Goal: Contribute content: Contribute content

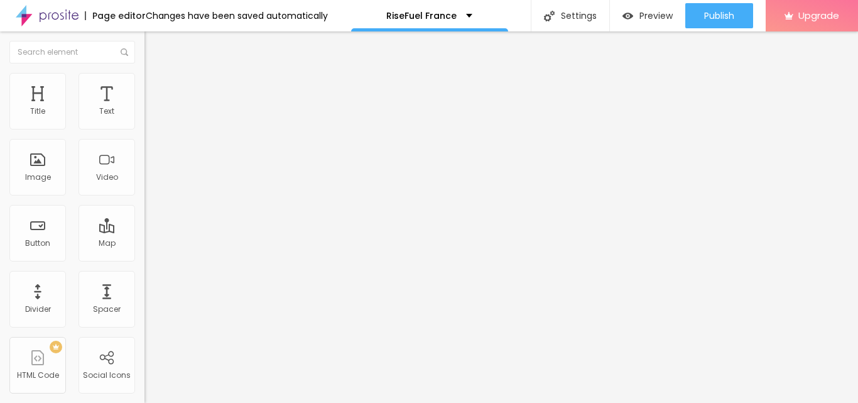
click at [144, 108] on span "Add image" at bounding box center [170, 102] width 52 height 11
click at [144, 258] on input "https://" at bounding box center [219, 251] width 151 height 13
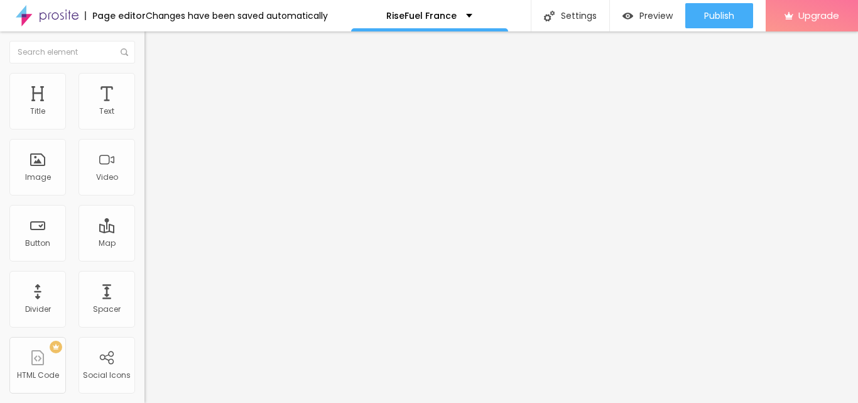
click at [144, 258] on input "https://" at bounding box center [219, 251] width 151 height 13
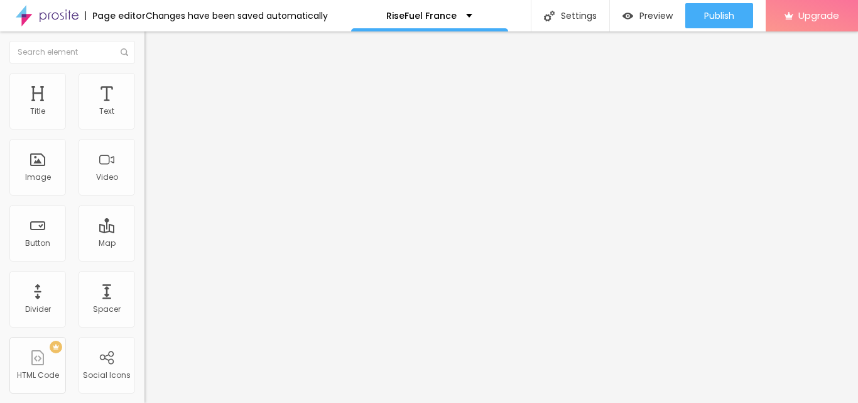
paste input "[DOMAIN_NAME][URL]"
type input "[URL][DOMAIN_NAME]"
click at [144, 237] on div "Link" at bounding box center [216, 234] width 144 height 8
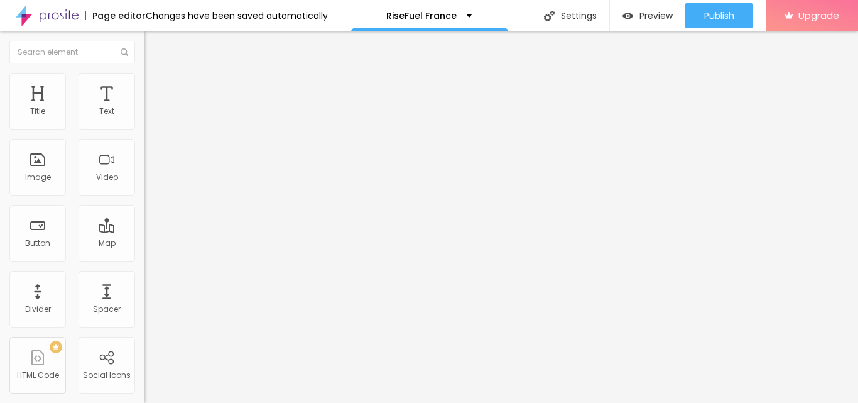
click at [144, 188] on div "Aspect Ratio" at bounding box center [216, 184] width 144 height 8
click at [144, 219] on span "Square" at bounding box center [158, 214] width 28 height 11
click at [144, 212] on span "Default" at bounding box center [157, 206] width 27 height 11
click at [144, 204] on span "Cinema" at bounding box center [159, 198] width 31 height 11
click at [144, 159] on img at bounding box center [148, 154] width 9 height 9
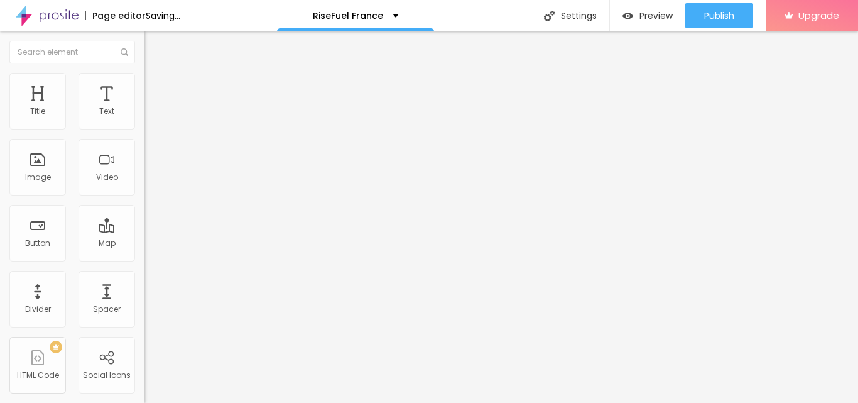
click at [144, 169] on img at bounding box center [148, 164] width 9 height 9
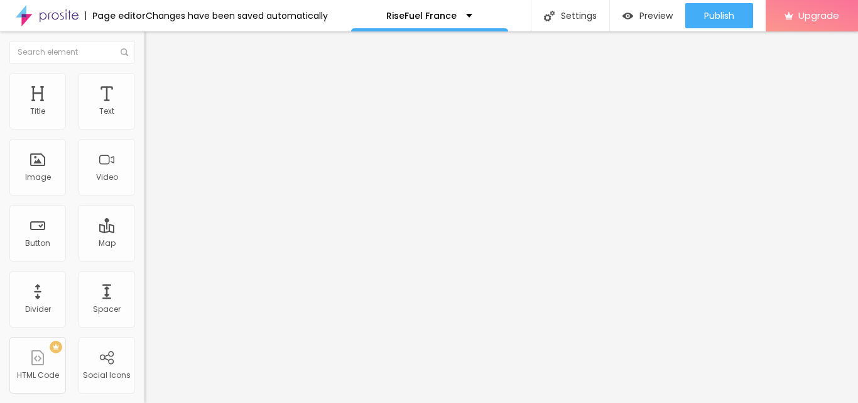
click at [144, 159] on img at bounding box center [148, 154] width 9 height 9
click at [144, 127] on input "text" at bounding box center [219, 120] width 151 height 13
click at [144, 73] on li "Style" at bounding box center [216, 79] width 144 height 13
click at [144, 276] on input "range" at bounding box center [184, 281] width 81 height 10
type input "95"
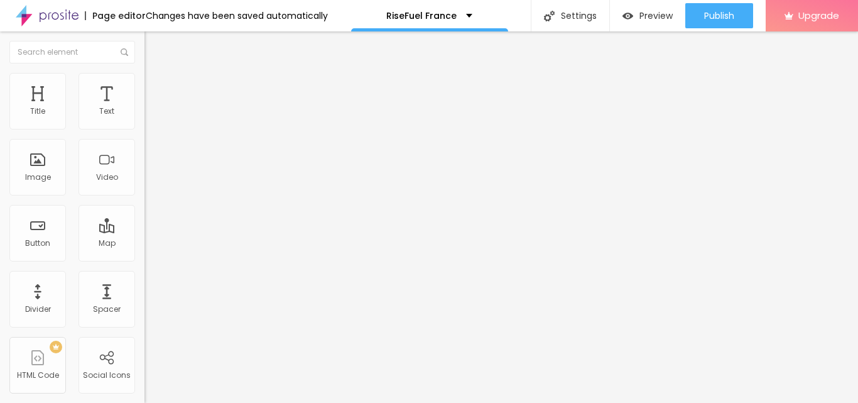
type input "95"
type input "90"
type input "85"
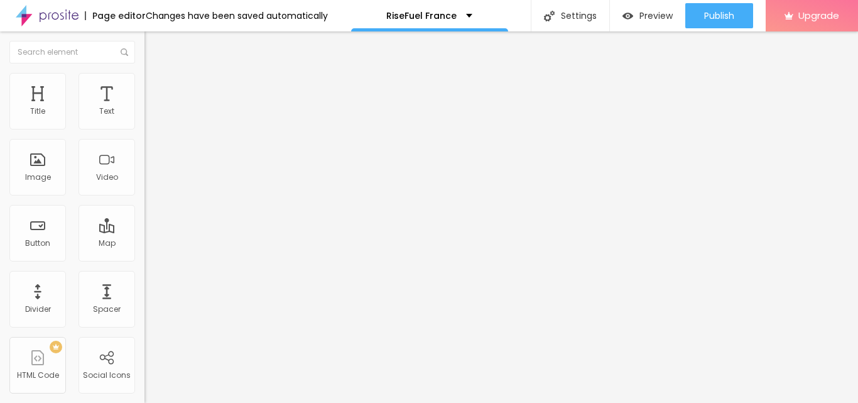
type input "80"
type input "75"
type input "65"
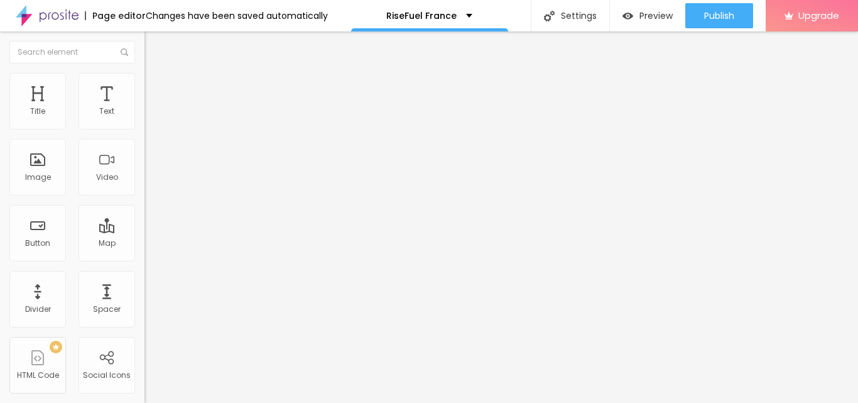
type input "65"
type input "60"
type input "55"
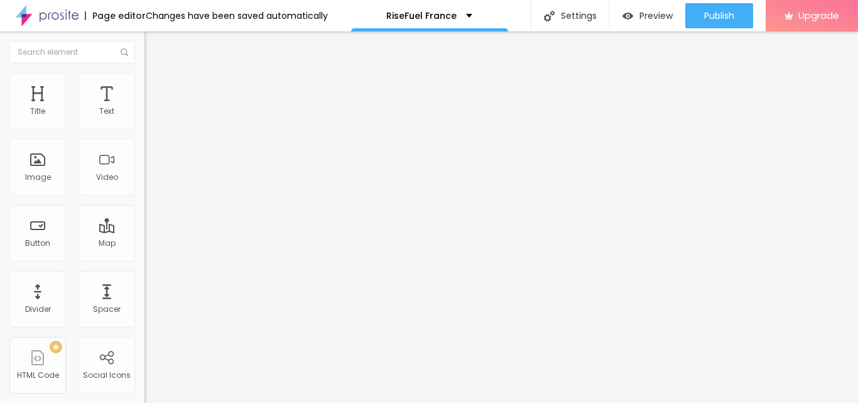
type input "50"
type input "45"
type input "40"
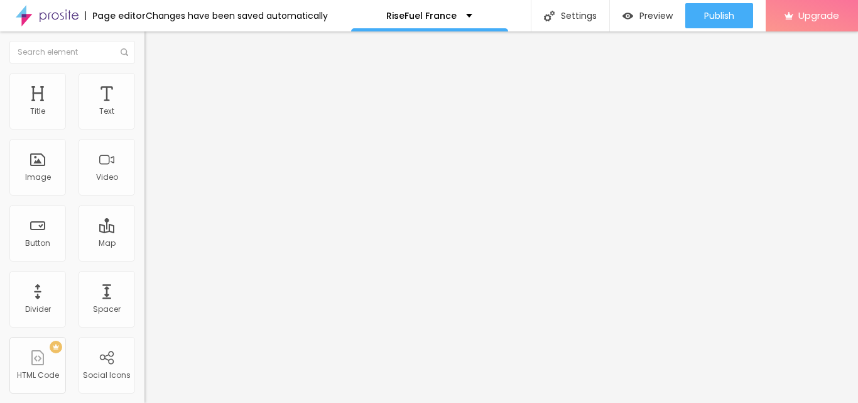
type input "40"
type input "35"
type input "30"
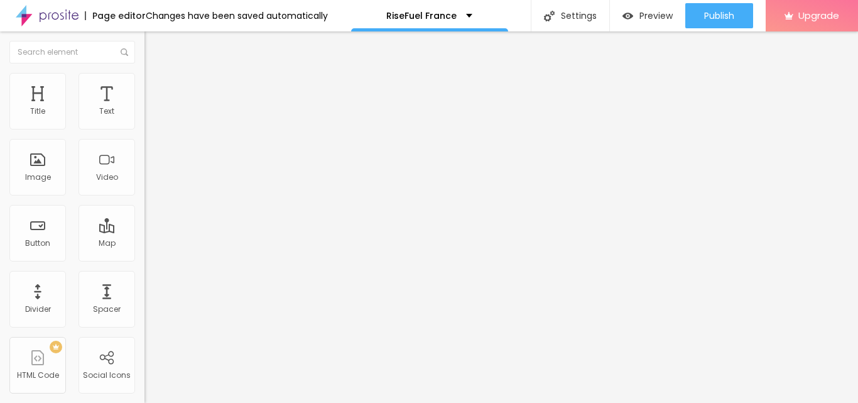
type input "25"
type input "20"
type input "15"
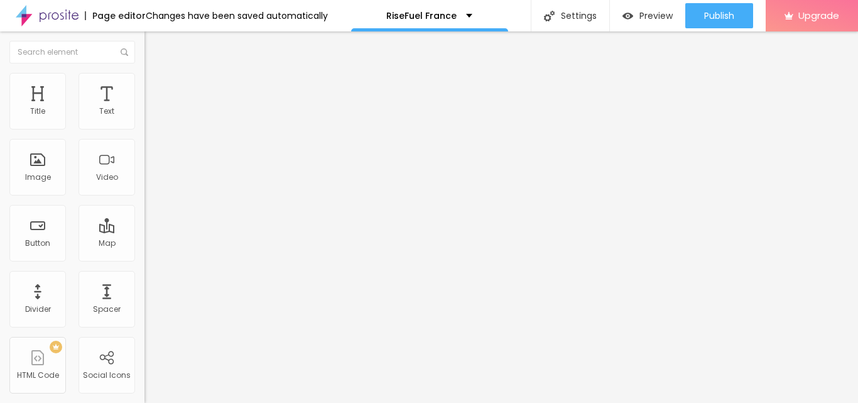
type input "15"
type input "10"
type input "15"
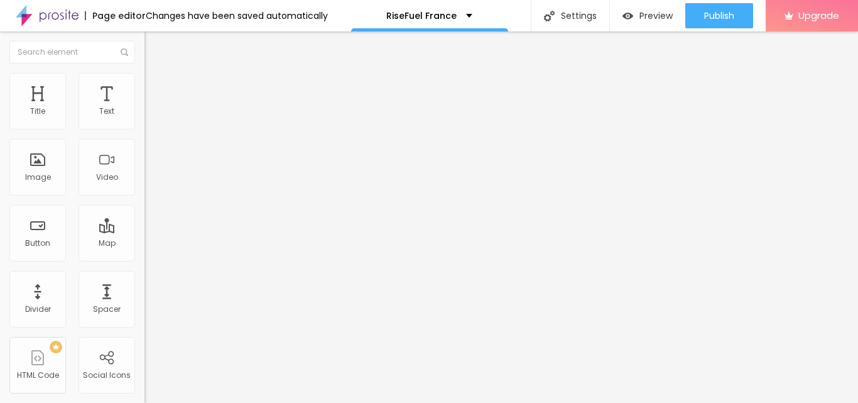
type input "20"
type input "25"
type input "30"
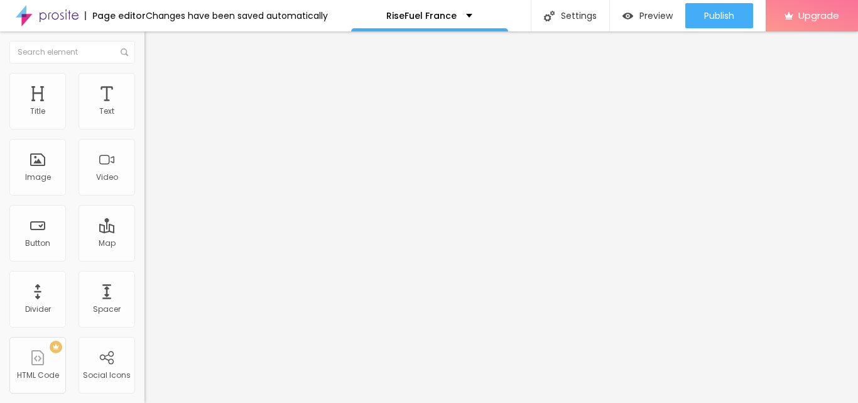
type input "30"
type input "35"
type input "40"
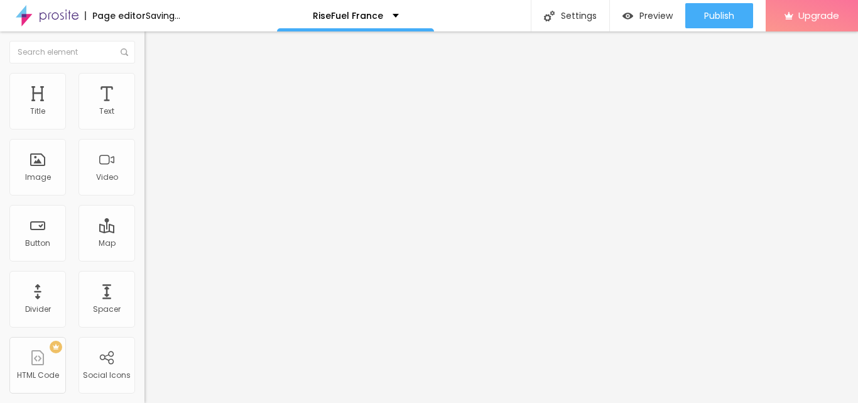
type input "35"
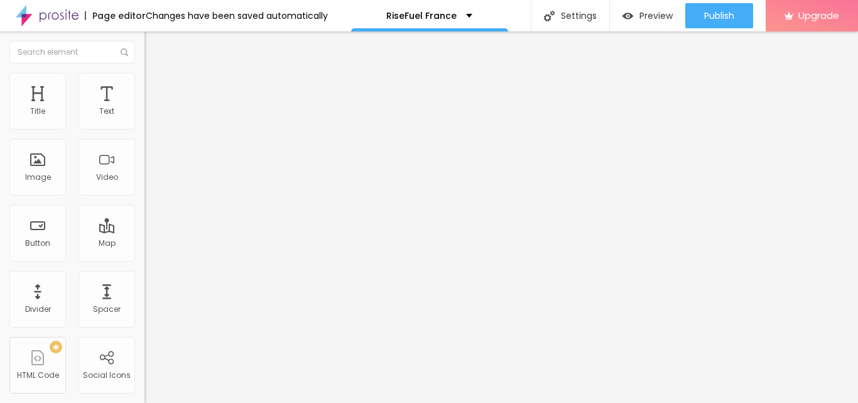
drag, startPoint x: 126, startPoint y: 134, endPoint x: 46, endPoint y: 141, distance: 80.7
type input "35"
click at [144, 129] on input "range" at bounding box center [184, 124] width 81 height 10
click at [155, 108] on span "Heading 1" at bounding box center [186, 99] width 62 height 18
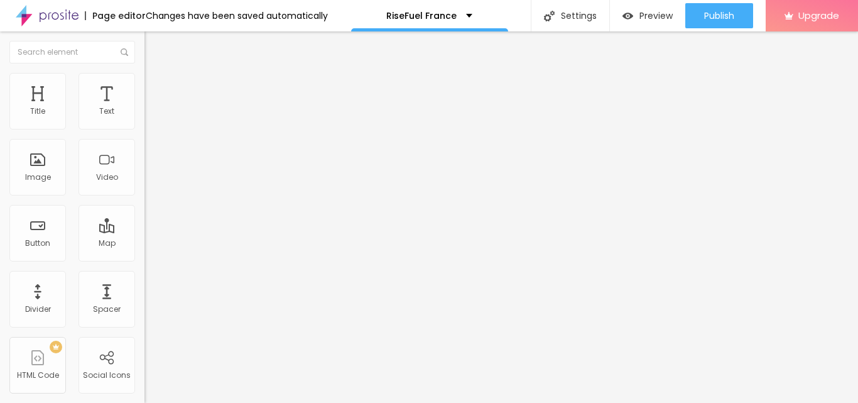
click at [144, 77] on img at bounding box center [149, 78] width 11 height 11
type input "15"
type input "20"
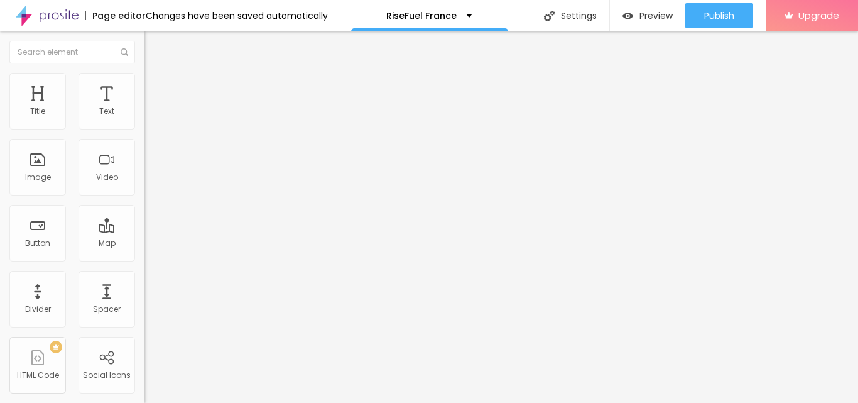
type input "22"
type input "24"
type input "26"
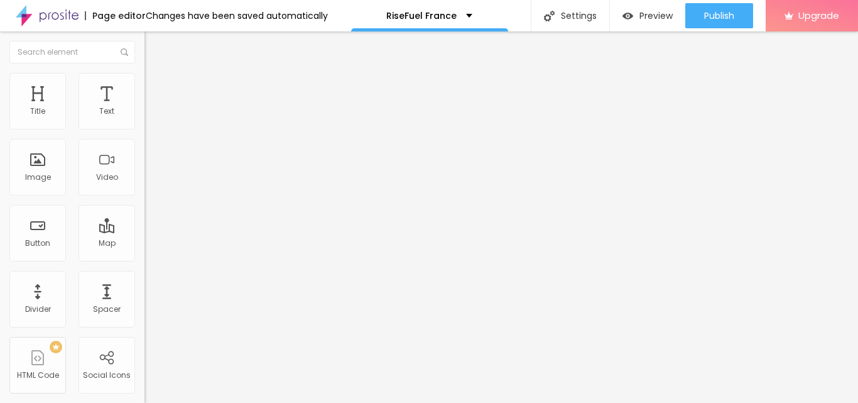
type input "26"
type input "27"
type input "28"
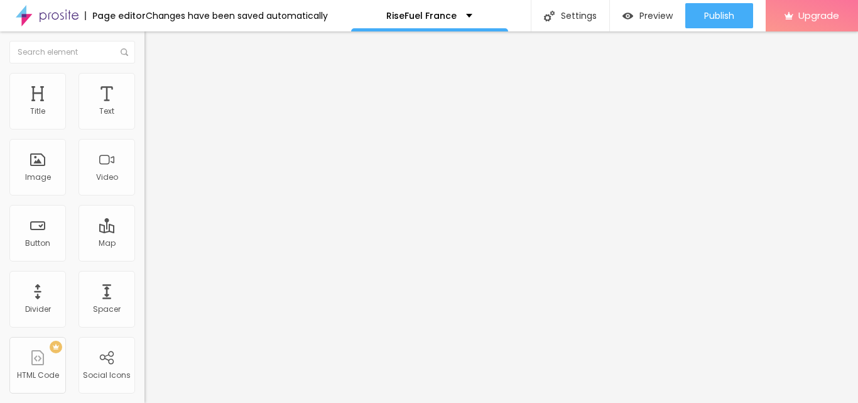
type input "11"
type input "0"
drag, startPoint x: 36, startPoint y: 122, endPoint x: 23, endPoint y: 123, distance: 12.6
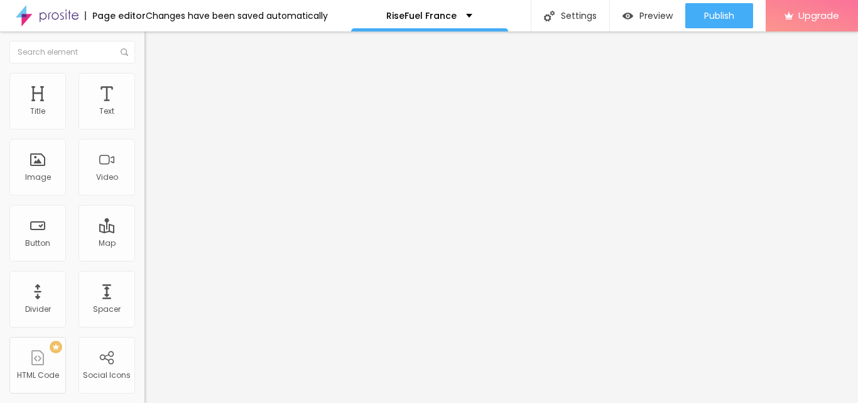
type input "0"
click at [144, 231] on input "range" at bounding box center [184, 236] width 81 height 10
type input "26"
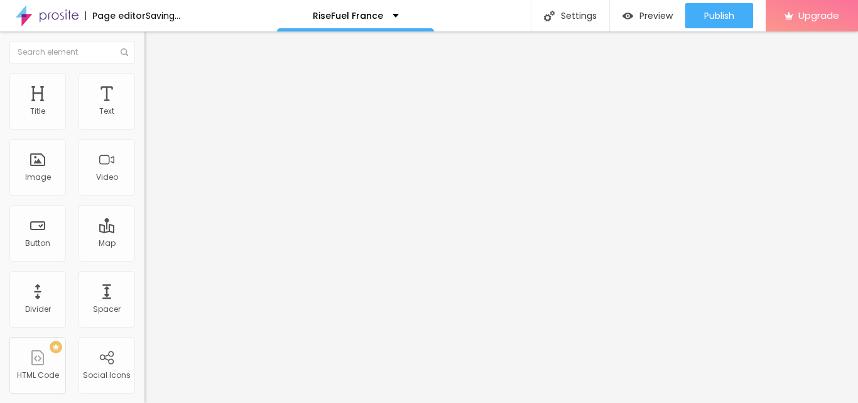
type input "30"
type input "31"
type input "32"
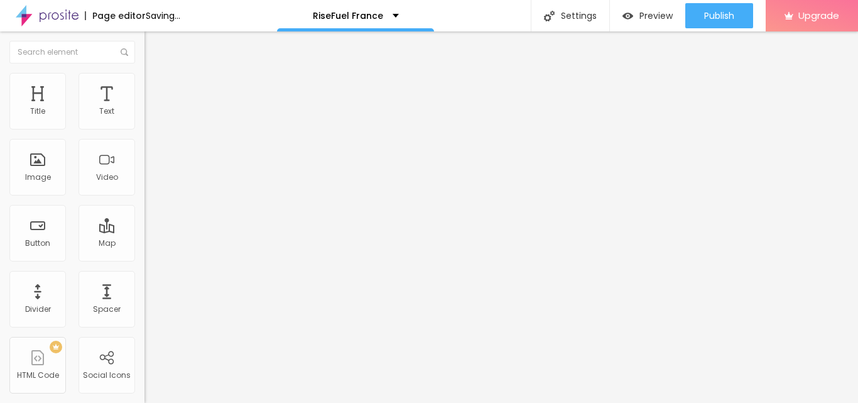
type input "32"
type input "28"
type input "27"
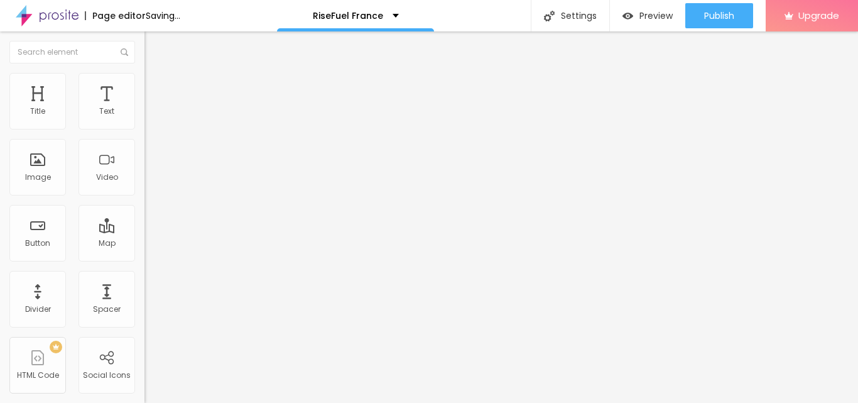
type input "24"
type input "19"
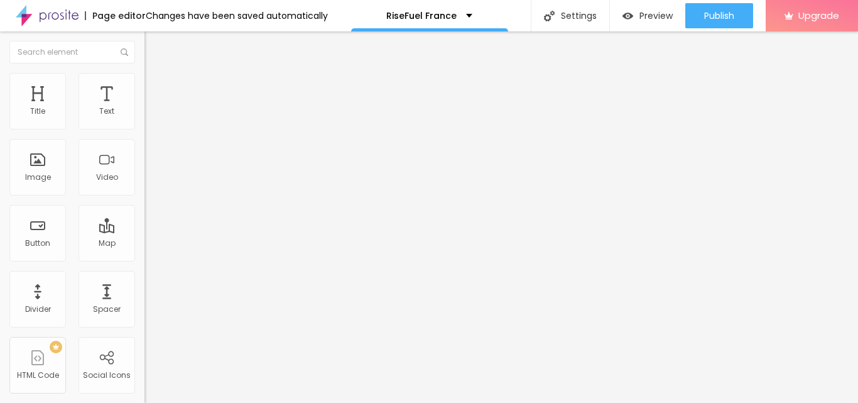
type input "11"
type input "8"
type input "4"
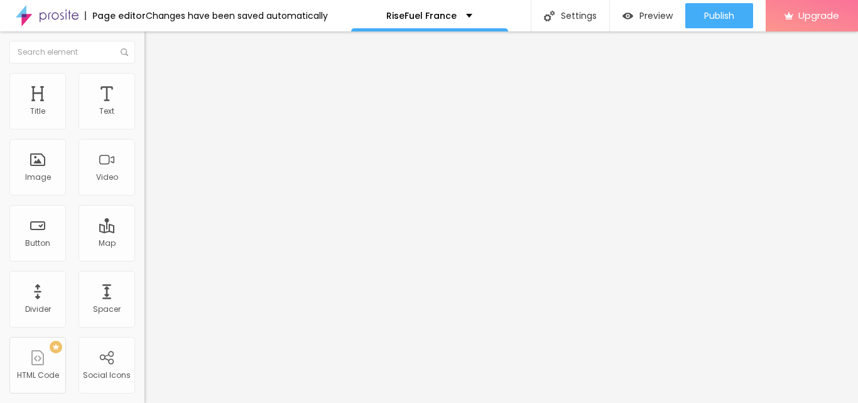
type input "4"
type input "0"
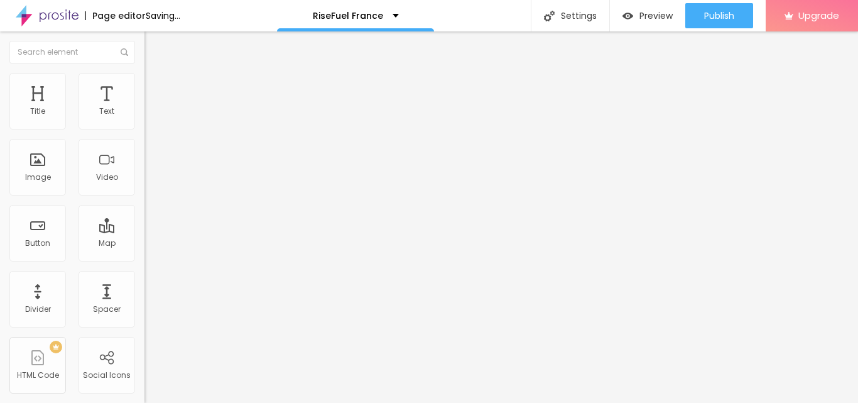
click at [144, 72] on img at bounding box center [149, 65] width 11 height 11
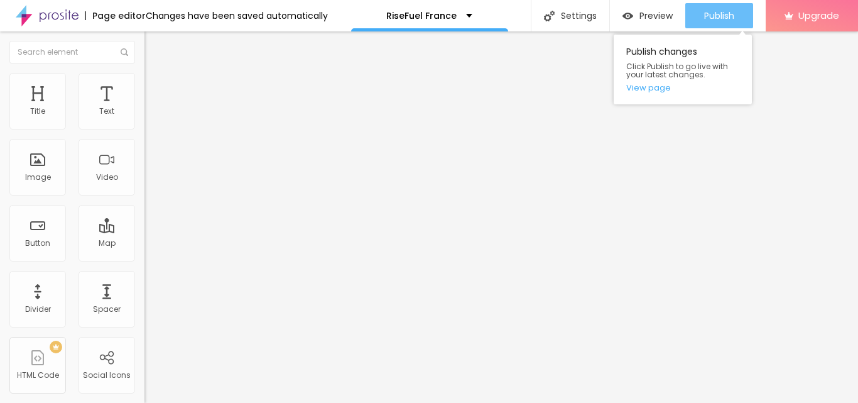
click at [734, 16] on button "Publish" at bounding box center [719, 15] width 68 height 25
click at [717, 11] on span "Publish" at bounding box center [719, 16] width 30 height 10
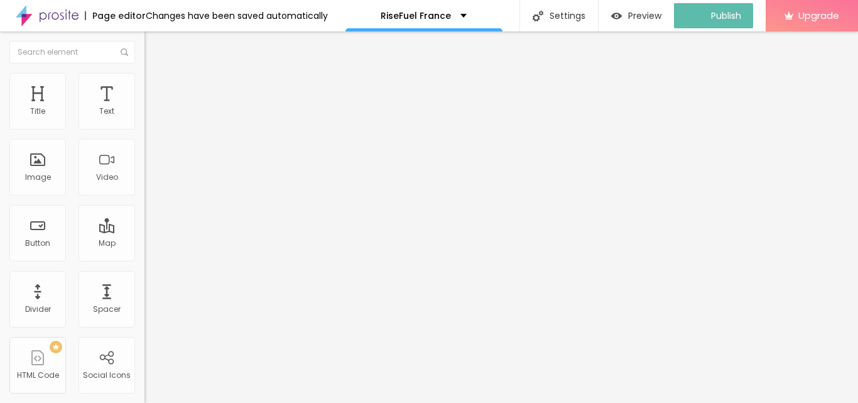
click at [50, 9] on img at bounding box center [47, 15] width 63 height 31
